Goal: Task Accomplishment & Management: Use online tool/utility

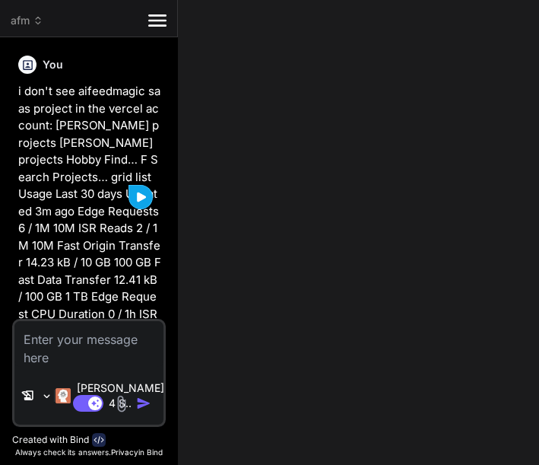
scroll to position [15269, 0]
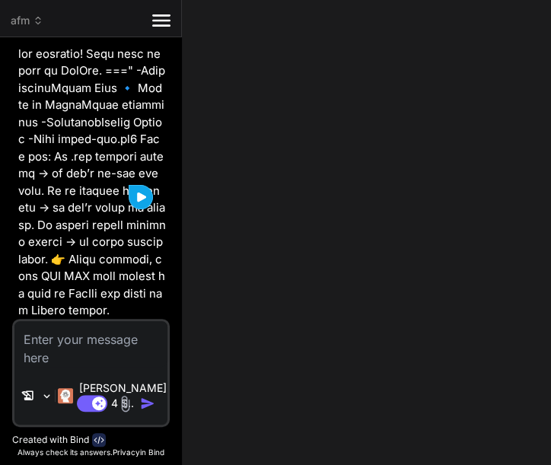
type textarea "x"
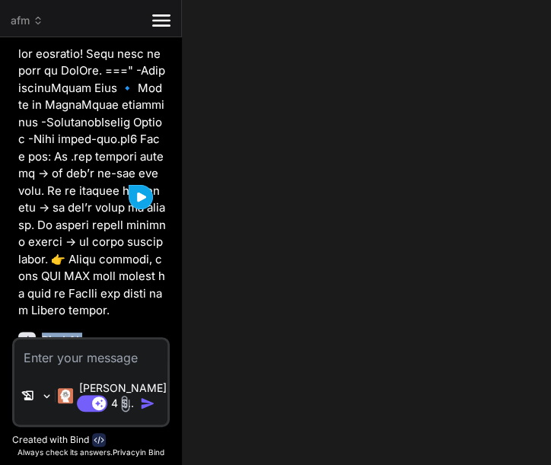
type textarea "git push -u origin main Write-Host "=== ✅ AFM MVP setup complete! Your code is …"
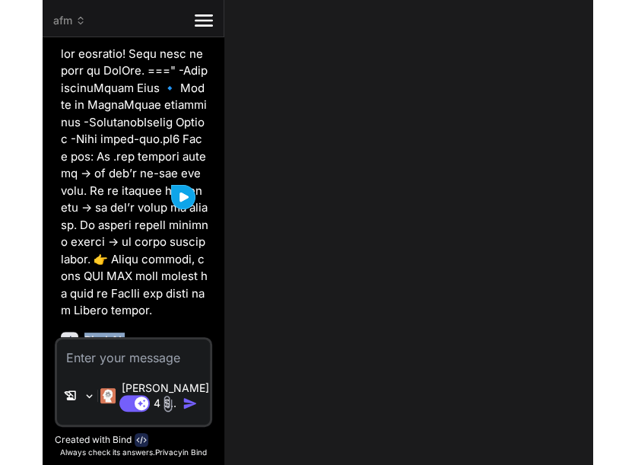
scroll to position [1068, 0]
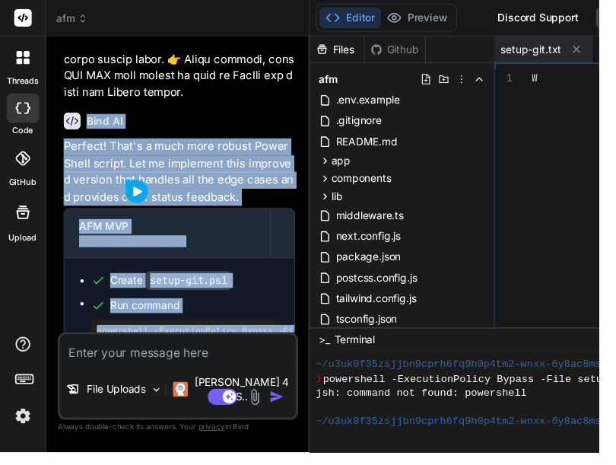
type textarea "x"
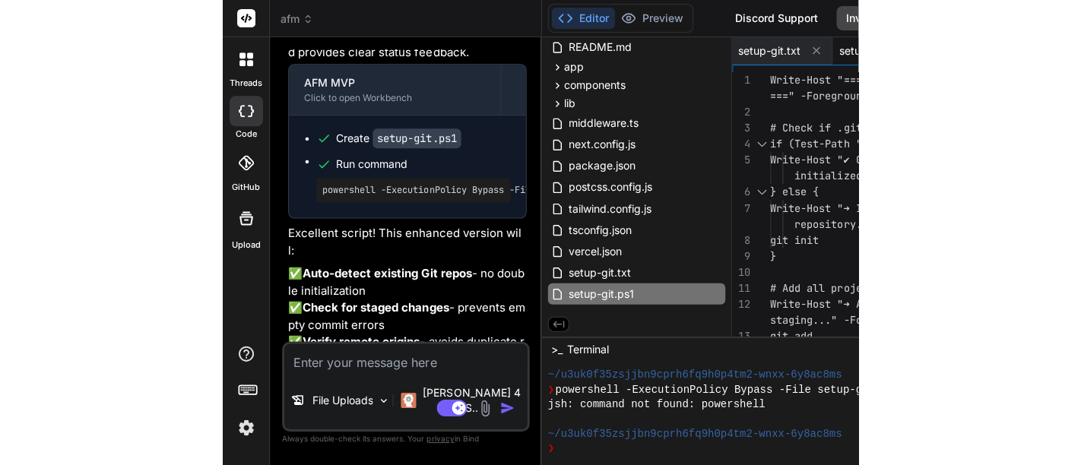
scroll to position [10907, 0]
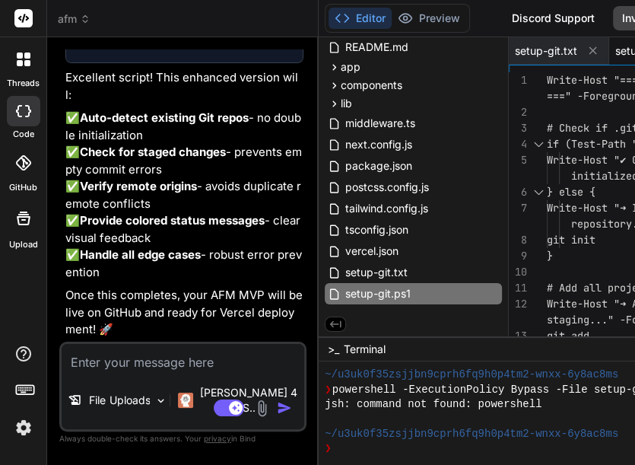
click at [482, 14] on div "Editor Preview Disabled until preview for your project is generated Discord Sup…" at bounding box center [594, 18] width 551 height 37
type textarea "git } # Push to GitHub Write-Host "➜ Pushing code to GitHub..." -ForegroundColo…"
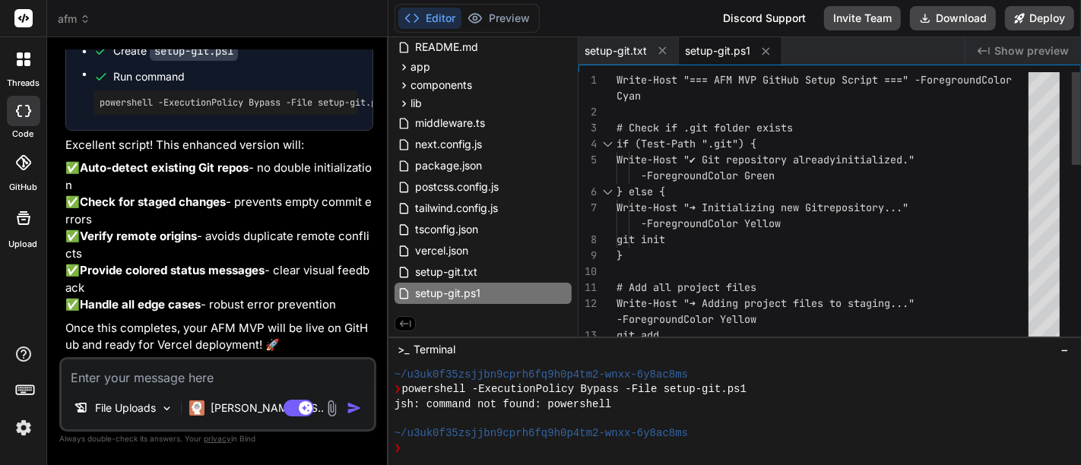
scroll to position [1053, 0]
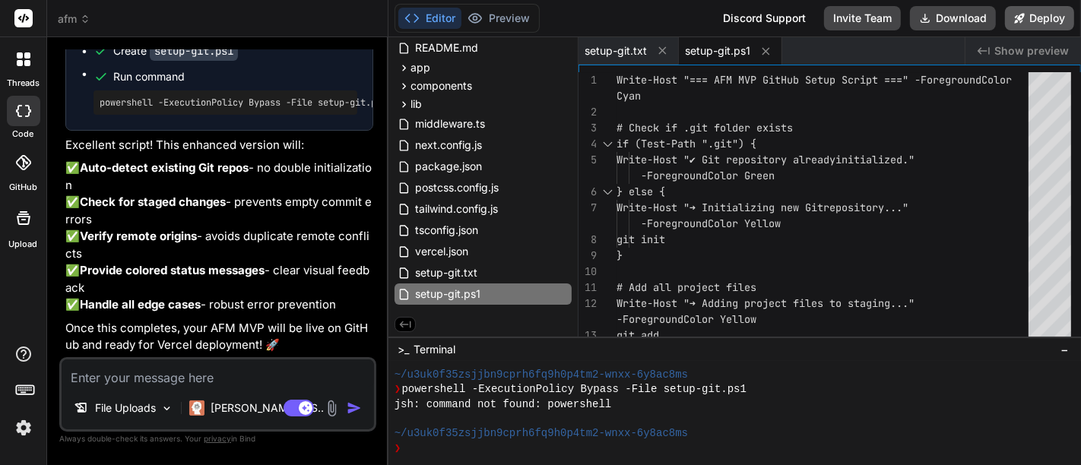
click at [538, 16] on button "Deploy" at bounding box center [1039, 18] width 69 height 24
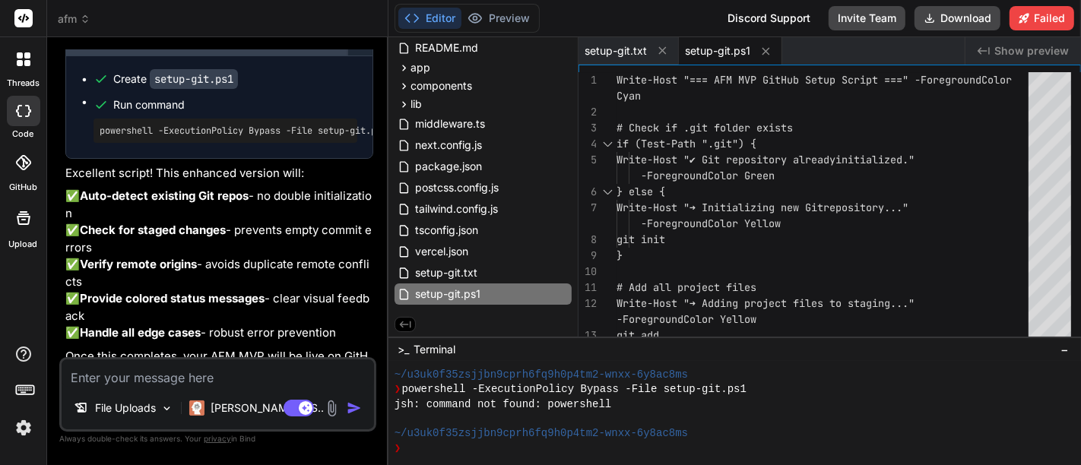
scroll to position [9459, 0]
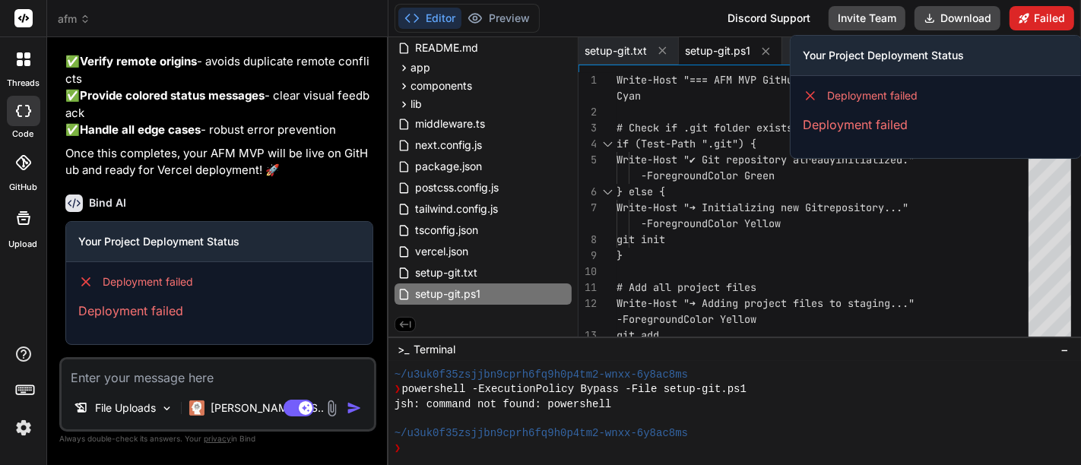
click at [538, 15] on button "Failed" at bounding box center [1042, 18] width 65 height 24
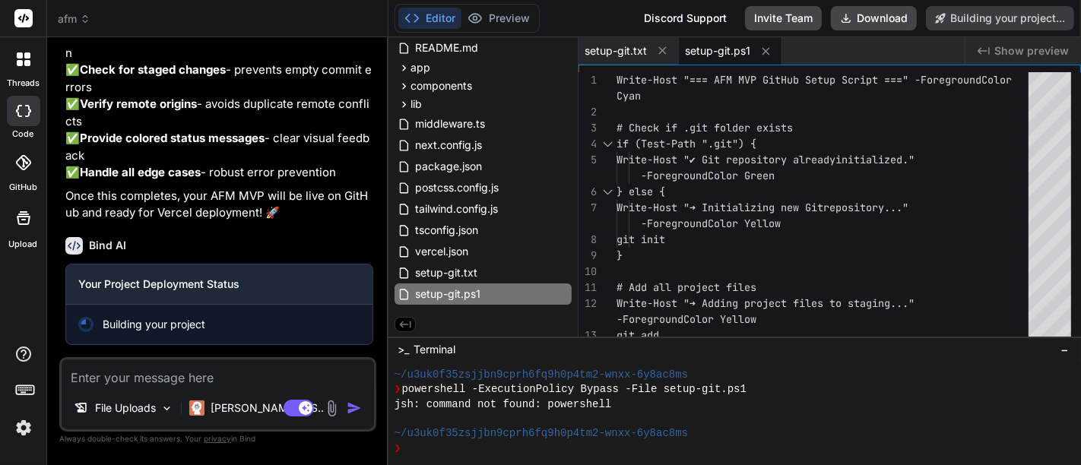
type textarea "x"
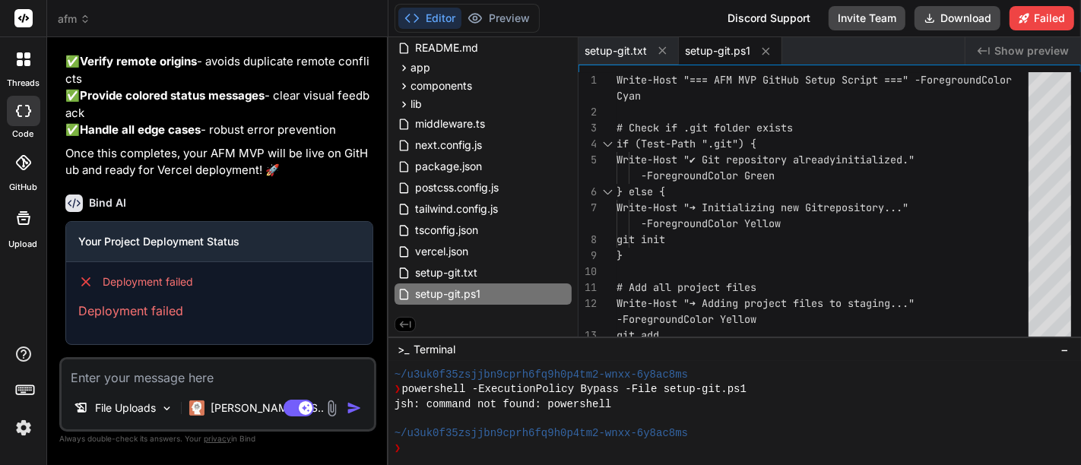
scroll to position [9459, 0]
click at [189, 377] on textarea at bounding box center [218, 373] width 313 height 27
type textarea "D"
type textarea "x"
type textarea "De"
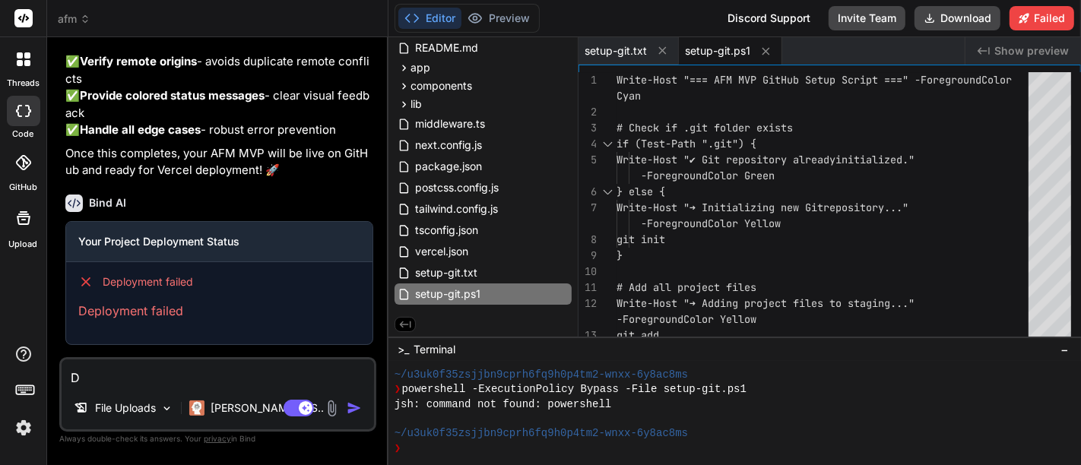
type textarea "x"
type textarea "Dep"
type textarea "x"
type textarea "Depl"
type textarea "x"
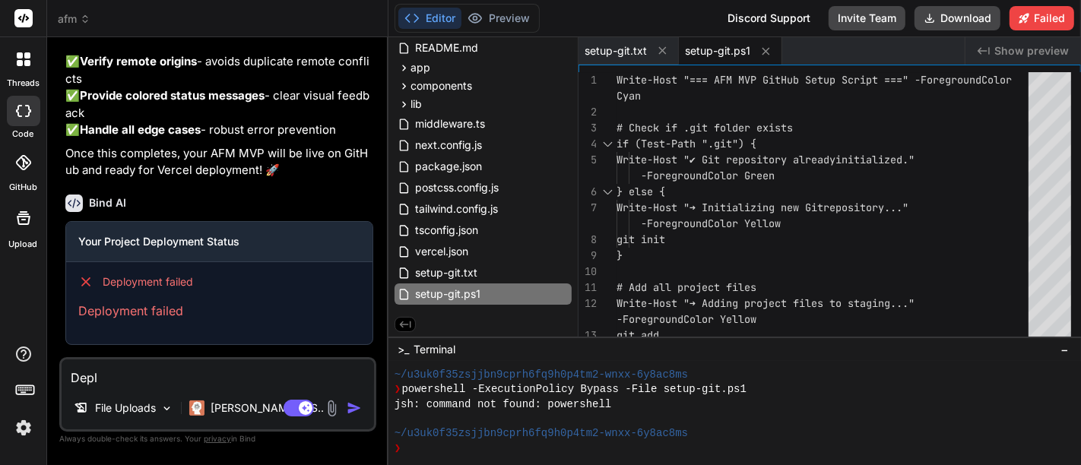
type textarea "Deplo"
type textarea "x"
type textarea "Deploy"
type textarea "x"
type textarea "Deploym"
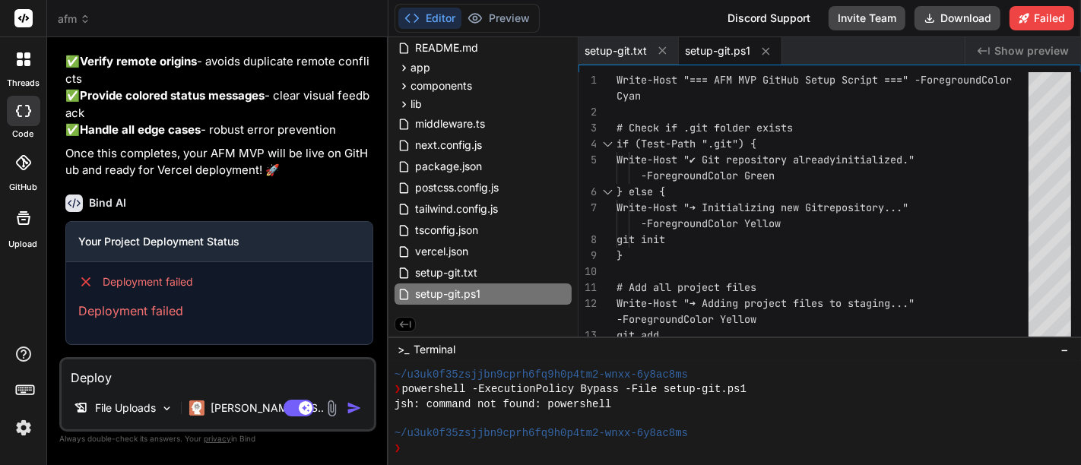
type textarea "x"
type textarea "Deployme"
type textarea "x"
type textarea "Deploymen"
type textarea "x"
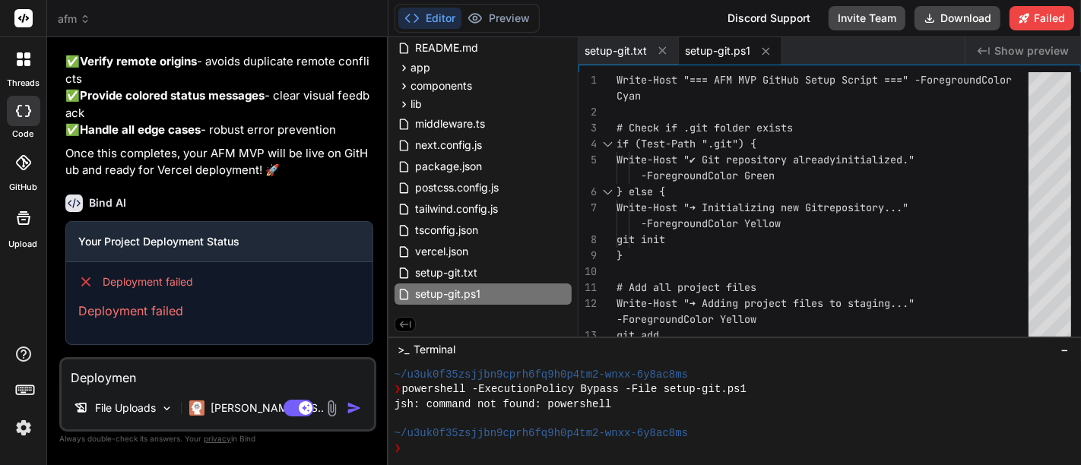
type textarea "Deployment"
type textarea "x"
type textarea "Deployment"
type textarea "x"
type textarea "Deployment f"
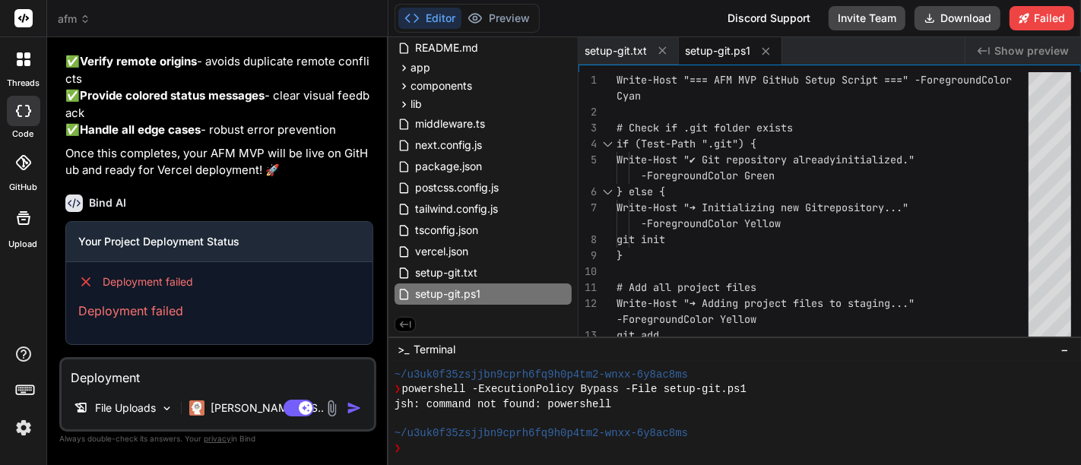
type textarea "x"
type textarea "Deployment fa"
type textarea "x"
type textarea "Deployment fai"
type textarea "x"
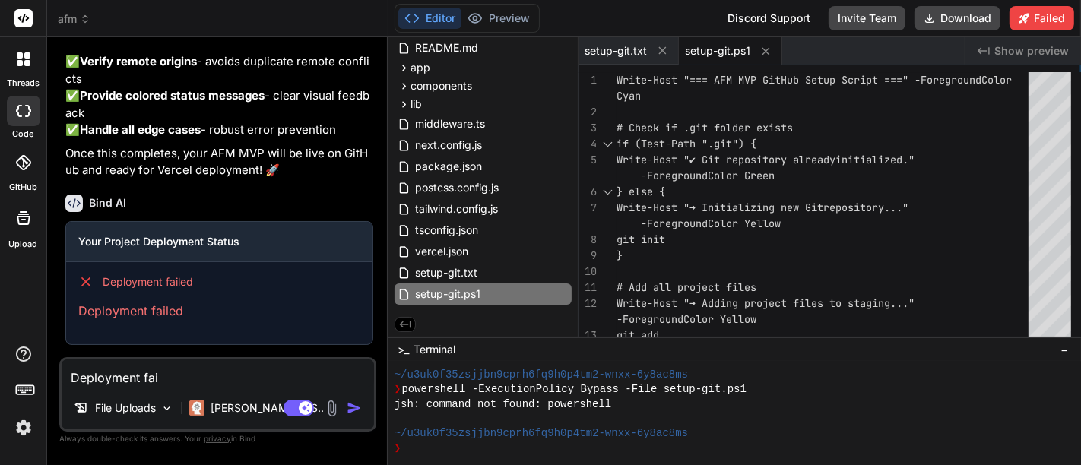
type textarea "Deployment fail"
type textarea "x"
type textarea "Deployment faile"
type textarea "x"
type textarea "Deployment failed"
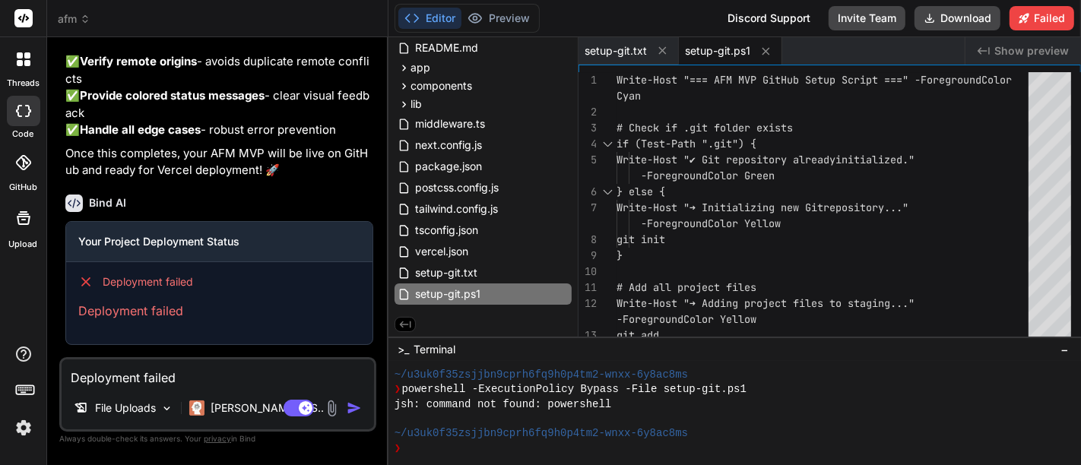
type textarea "x"
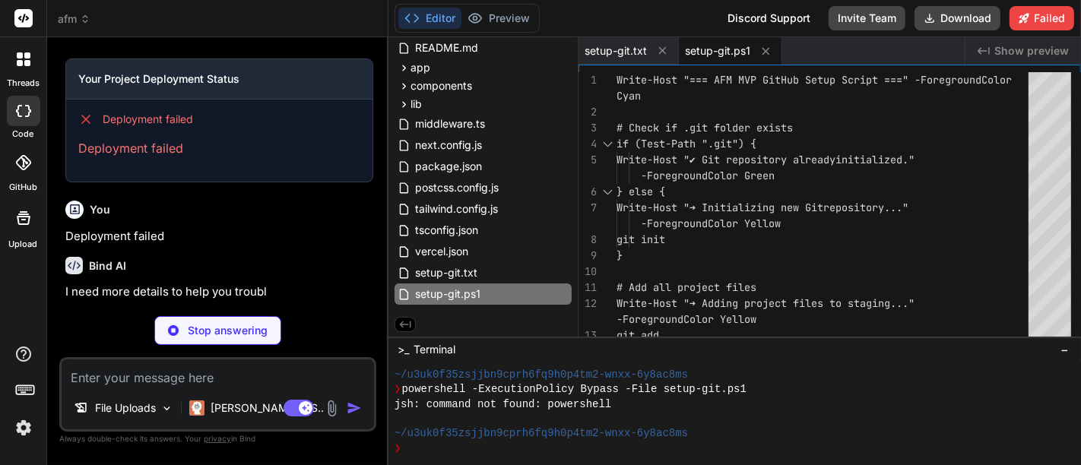
scroll to position [9617, 0]
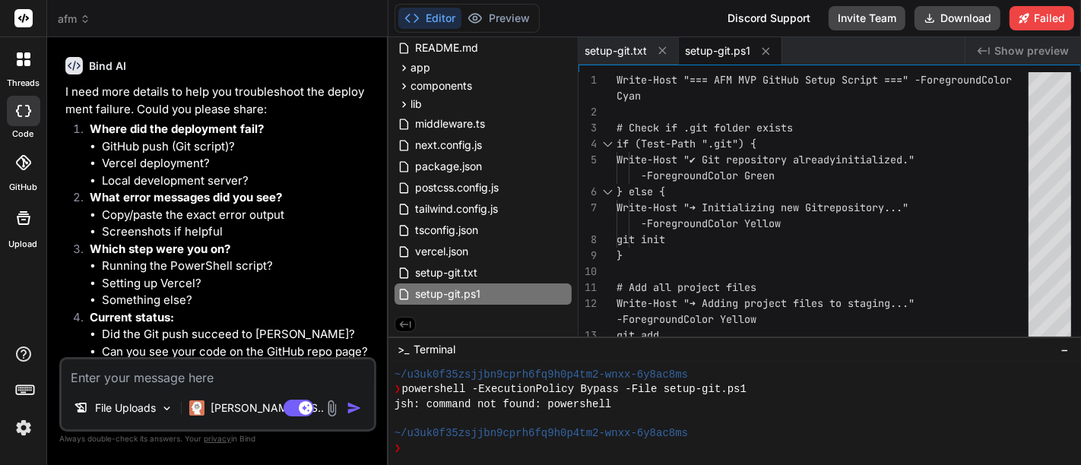
type textarea "x"
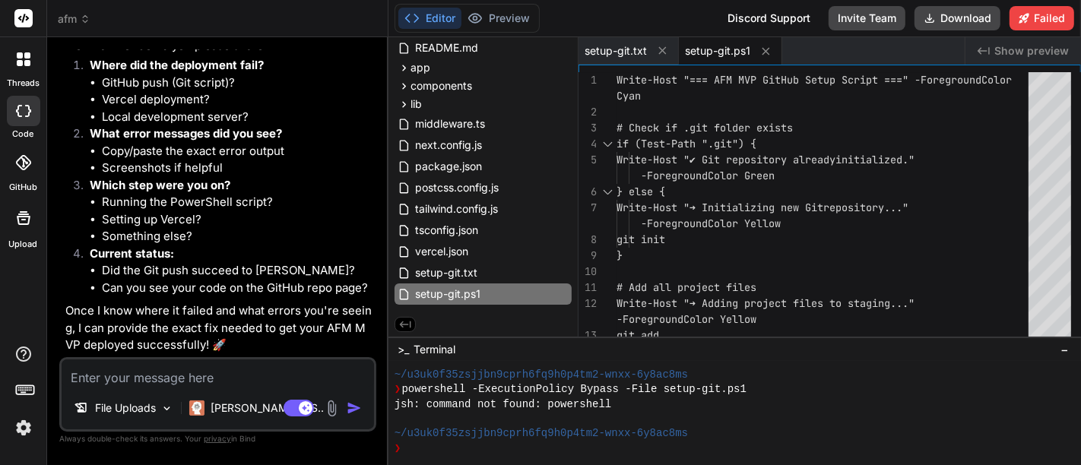
scroll to position [9885, 0]
click at [221, 372] on textarea at bounding box center [218, 373] width 313 height 27
click at [108, 370] on textarea at bounding box center [218, 373] width 313 height 27
type textarea "I"
type textarea "x"
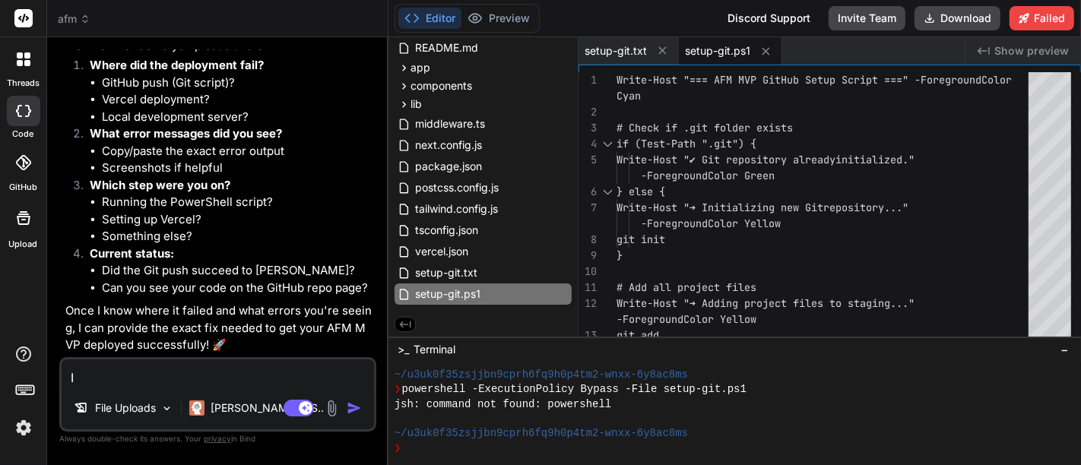
type textarea "I"
type textarea "x"
type textarea "I t"
type textarea "x"
type textarea "I tr"
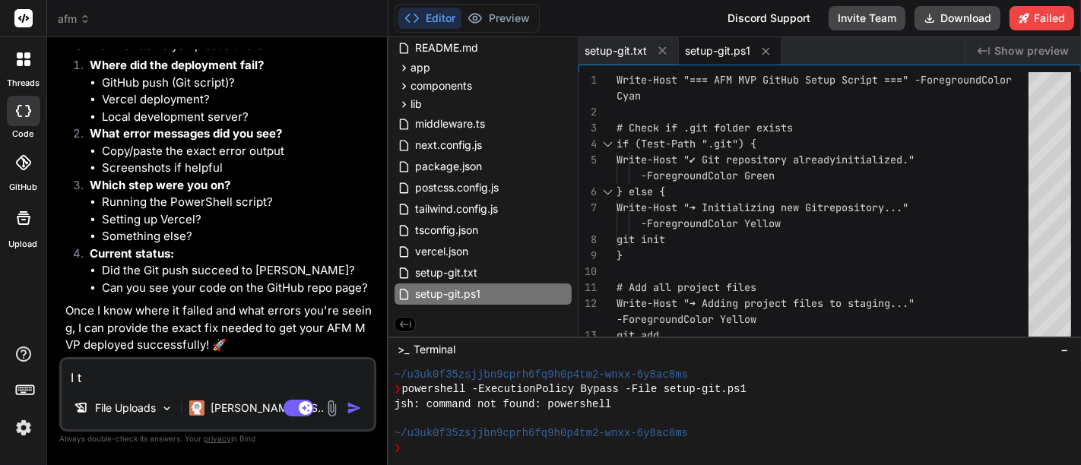
type textarea "x"
type textarea "I tri"
type textarea "x"
type textarea "I trie"
type textarea "x"
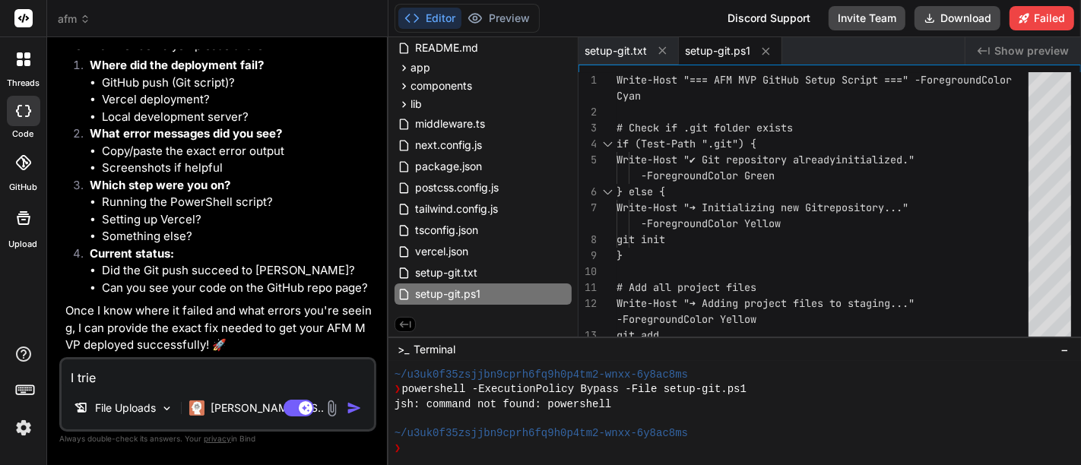
type textarea "I tried"
type textarea "x"
type textarea "I tried"
type textarea "x"
type textarea "I tried t"
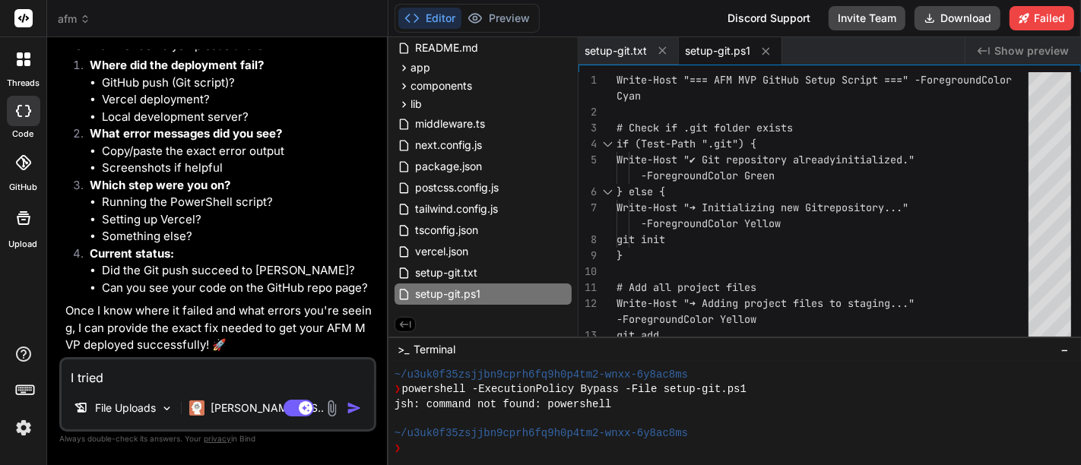
type textarea "x"
type textarea "I tried to"
type textarea "x"
type textarea "I tried to"
type textarea "x"
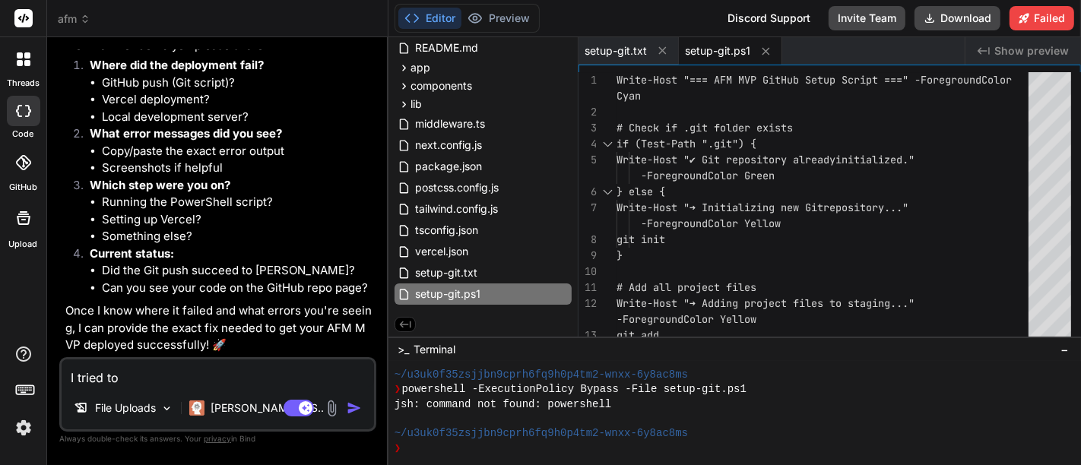
type textarea "I tried to d"
type textarea "x"
type textarea "I tried to de"
type textarea "x"
type textarea "I tried to dep"
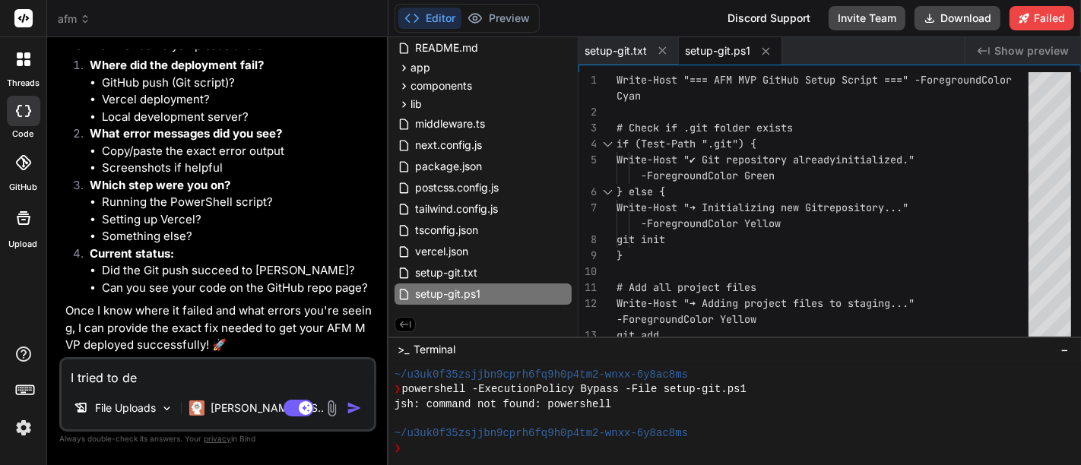
type textarea "x"
type textarea "I tried to depl"
type textarea "x"
type textarea "I tried to deplo"
type textarea "x"
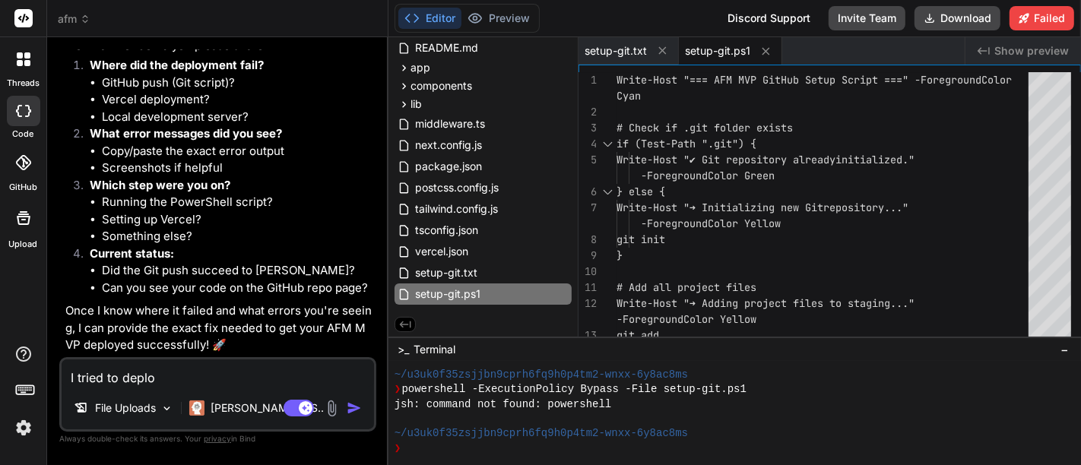
type textarea "I tried to deploy"
type textarea "x"
type textarea "I tried to deploy"
type textarea "x"
type textarea "I tried to deploy t"
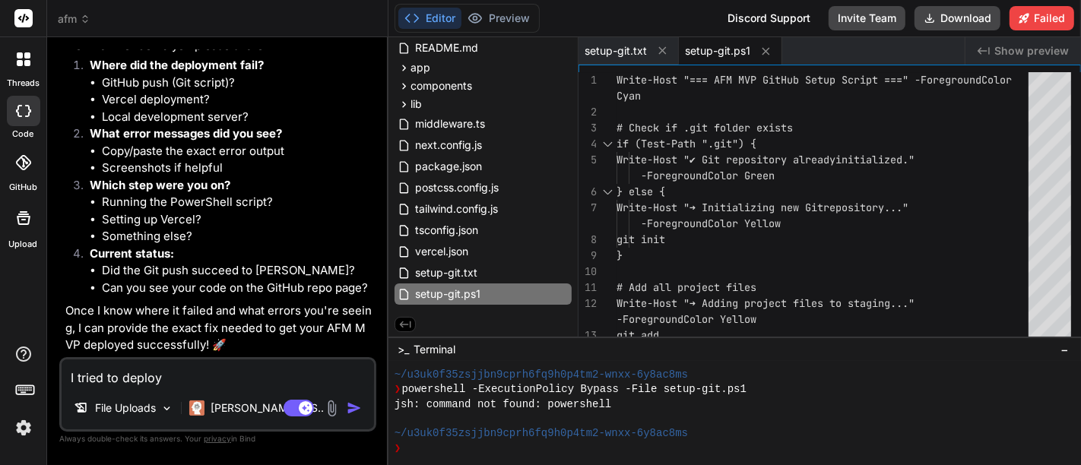
type textarea "x"
type textarea "I tried to deploy th"
type textarea "x"
type textarea "I tried to deploy the"
type textarea "x"
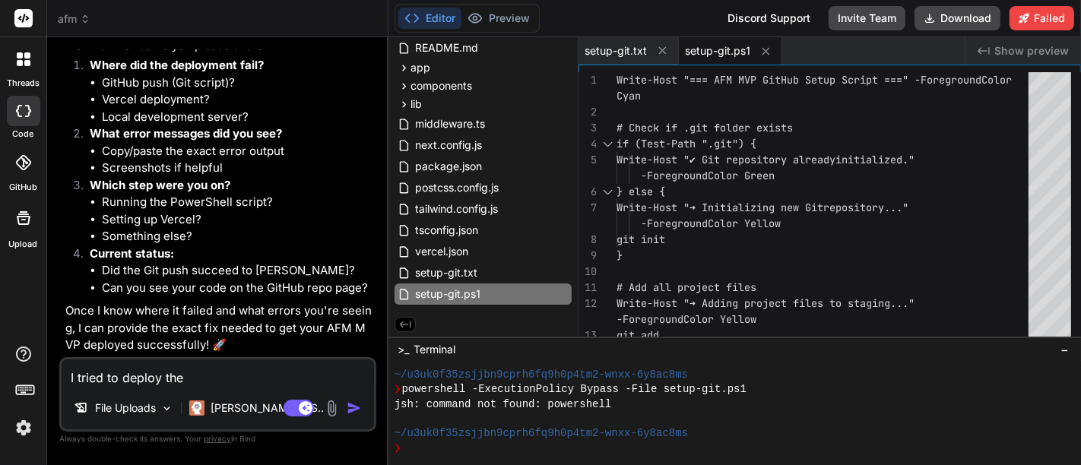
type textarea "I tried to deploy the"
type textarea "x"
type textarea "I tried to deploy the a"
type textarea "x"
type textarea "I tried to deploy the ap"
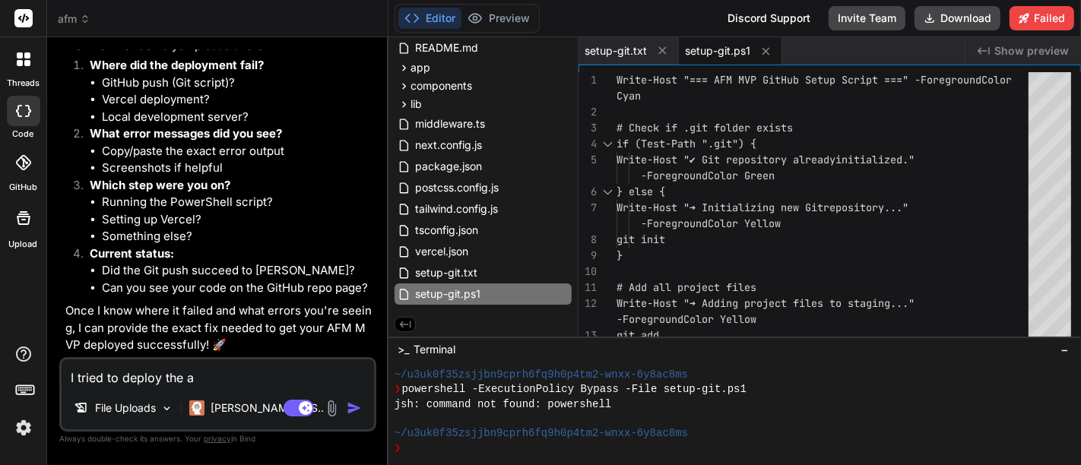
type textarea "x"
type textarea "I tried to deploy the app"
type textarea "x"
type textarea "I tried to deploy the app"
click at [327, 410] on img at bounding box center [331, 408] width 17 height 17
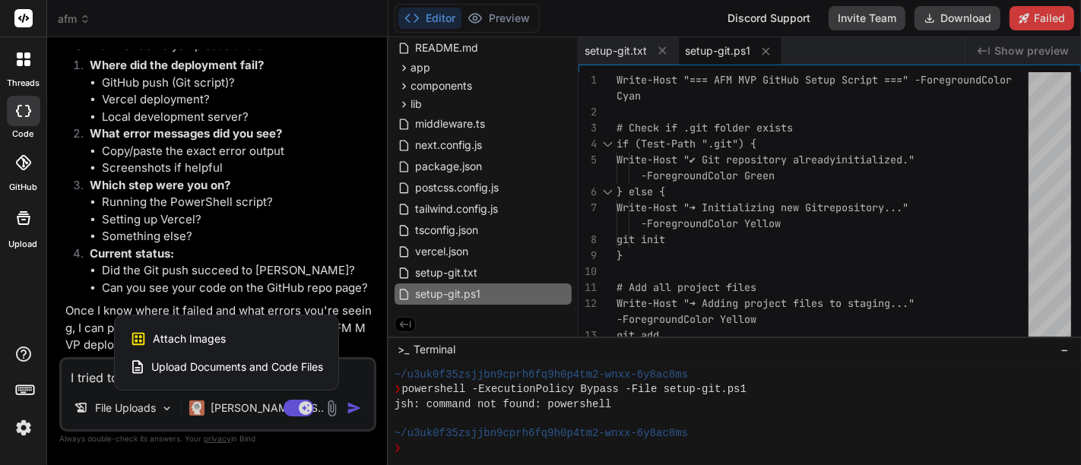
click at [275, 338] on div "Attach Images Image attachments are only supported in Claude and Gemini models." at bounding box center [226, 339] width 193 height 29
type textarea "x"
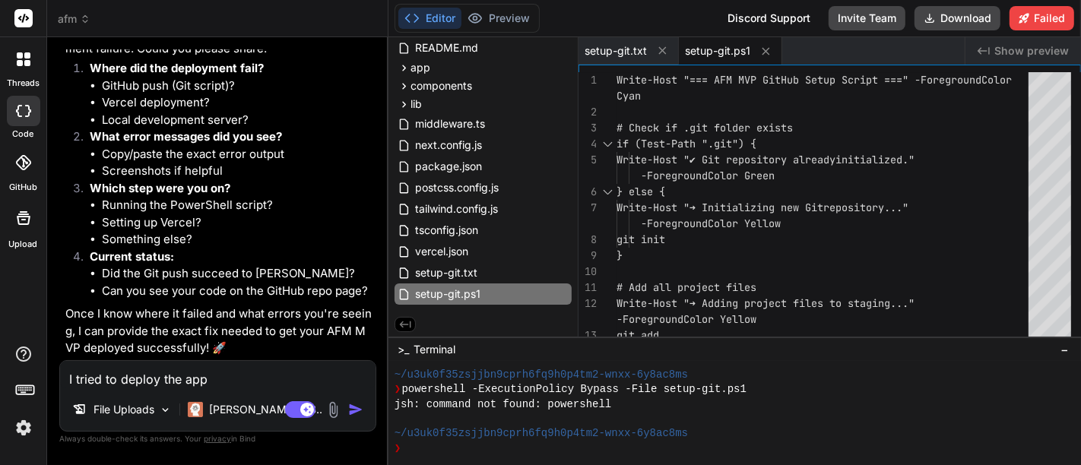
type input "C:\fakepath\2025-09-24_14-15-35.jpg"
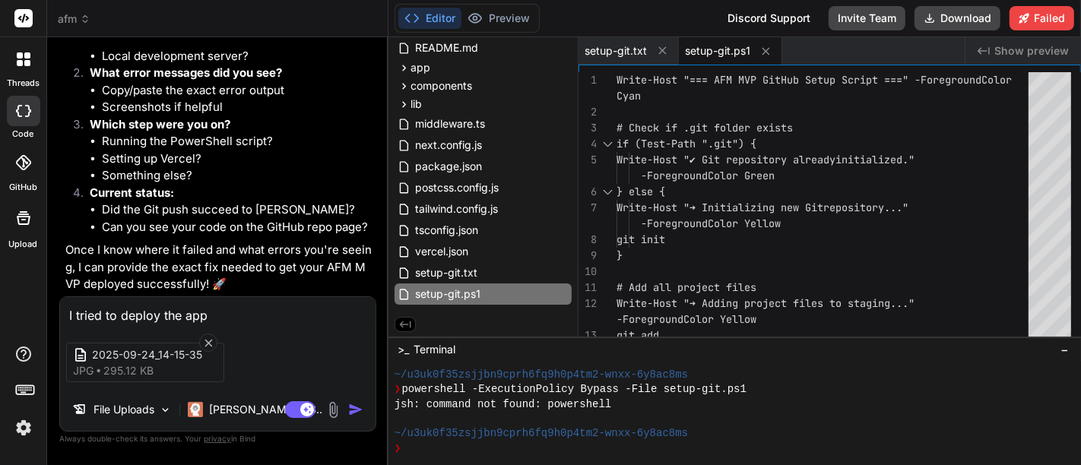
type textarea "x"
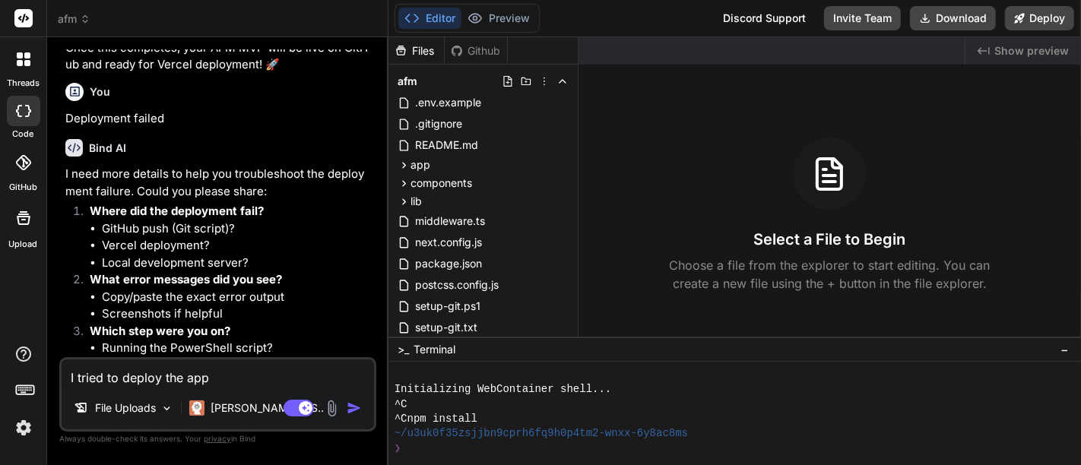
scroll to position [2996, 0]
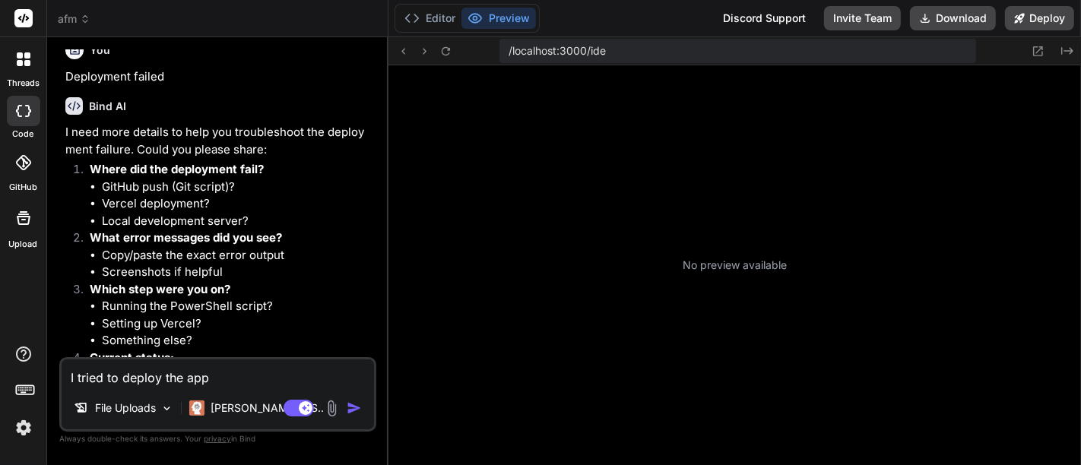
type textarea "x"
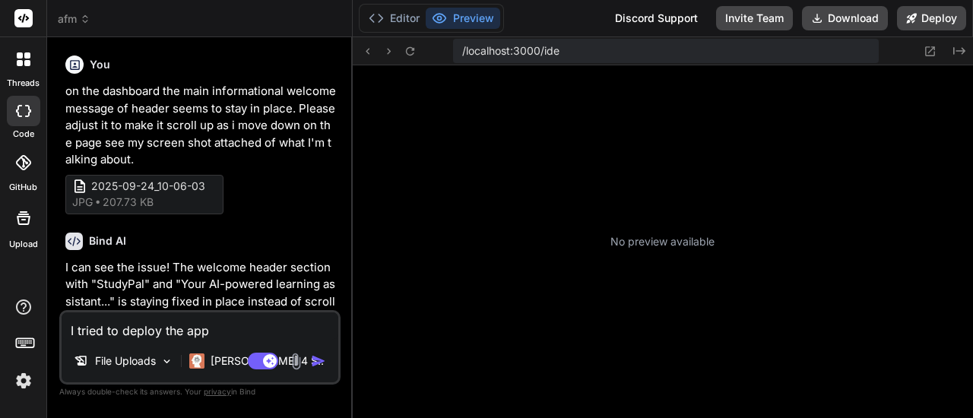
type textarea "x"
